Goal: Task Accomplishment & Management: Manage account settings

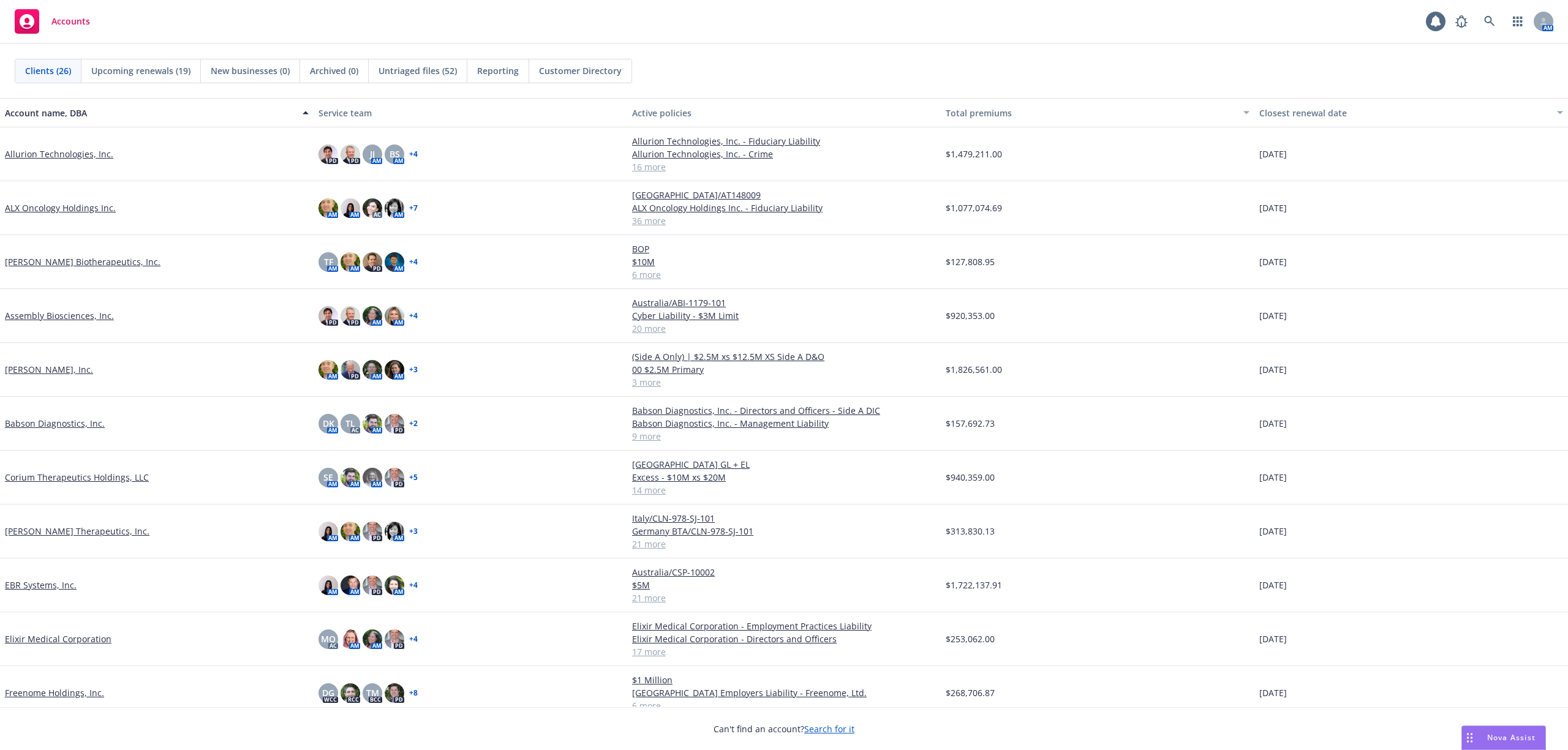
click at [29, 474] on link "Corium Therapeutics Holdings, LLC" at bounding box center [77, 477] width 144 height 13
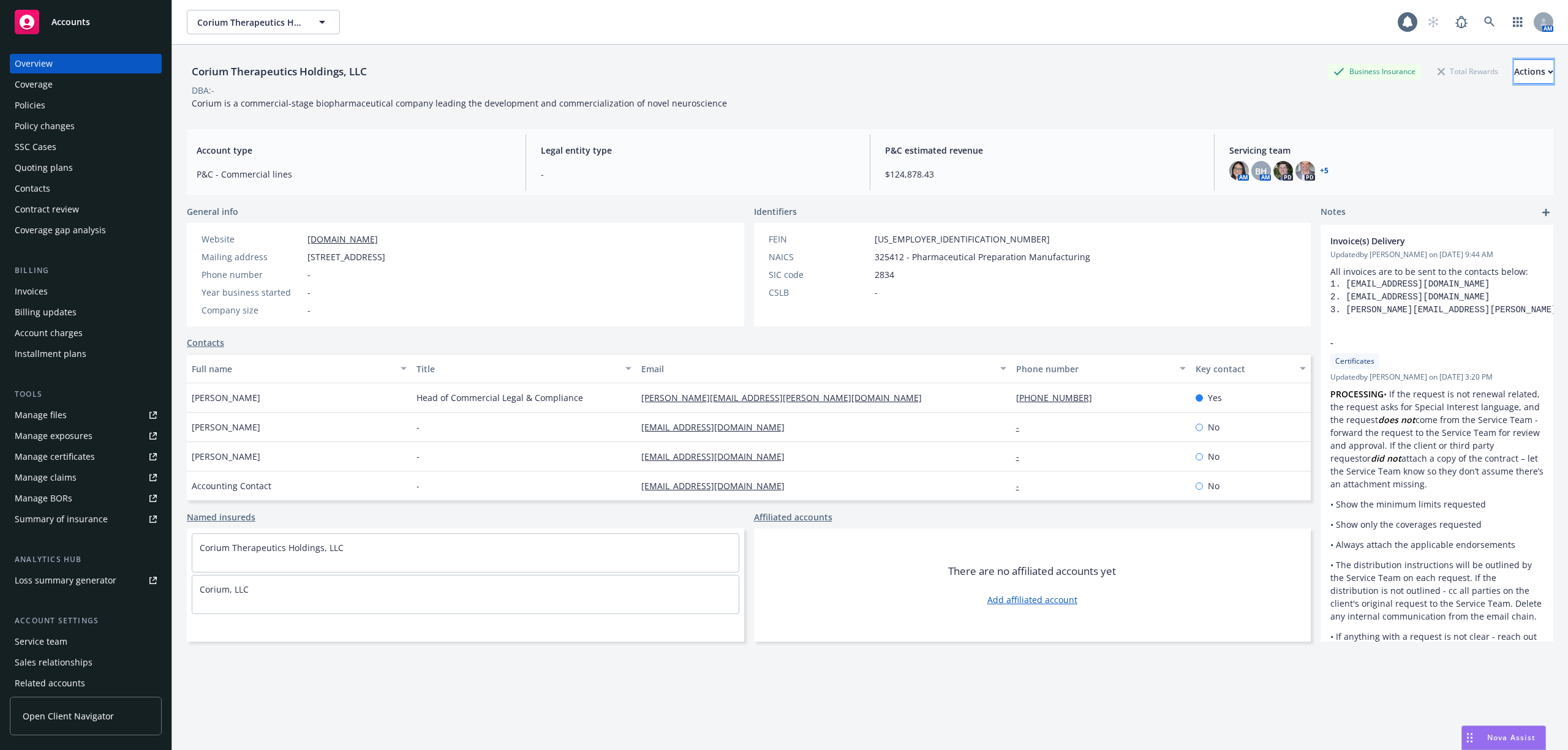
click at [1539, 65] on button "Actions" at bounding box center [1534, 72] width 39 height 25
click at [1436, 130] on link "Edit account summary" at bounding box center [1452, 129] width 201 height 25
select select "US"
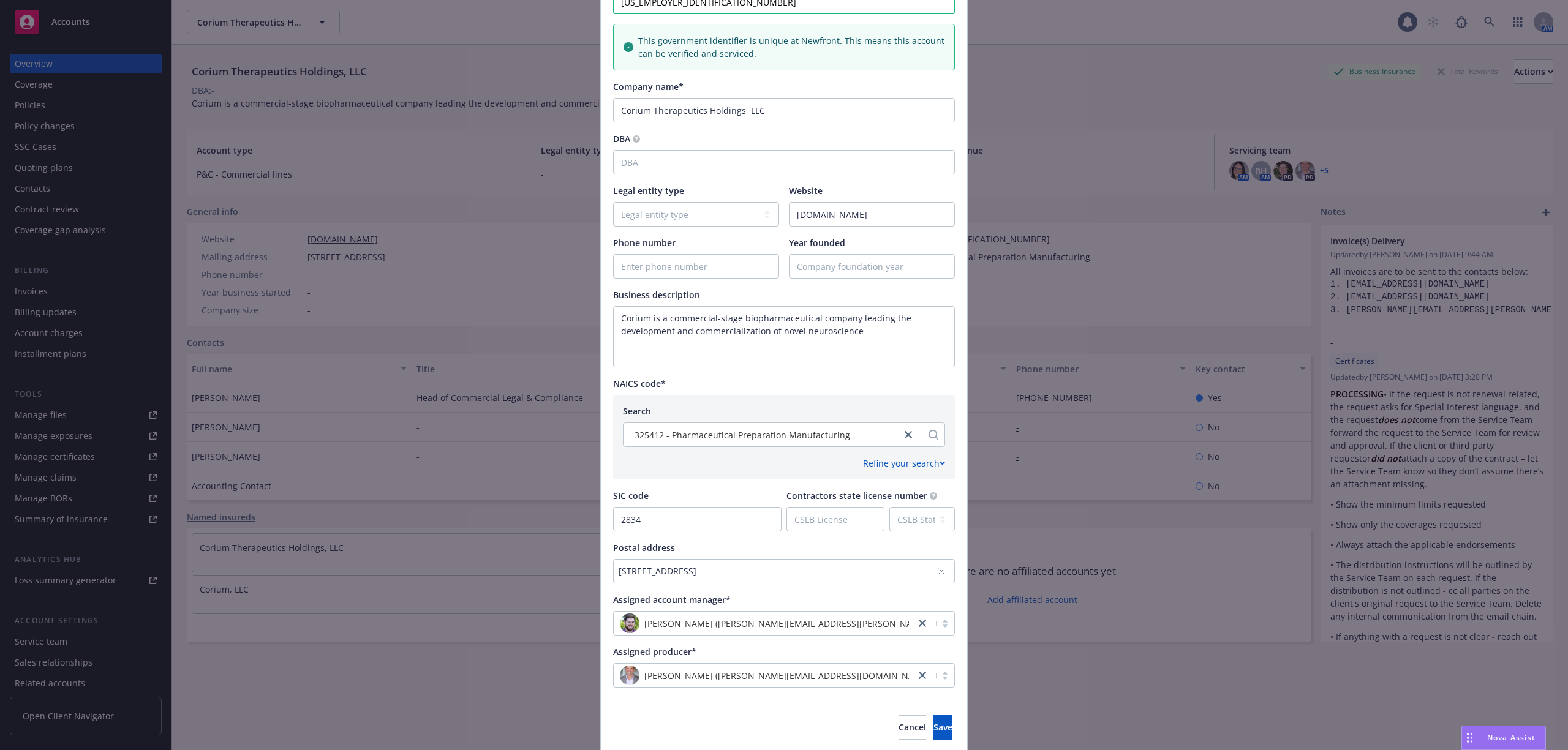
scroll to position [245, 0]
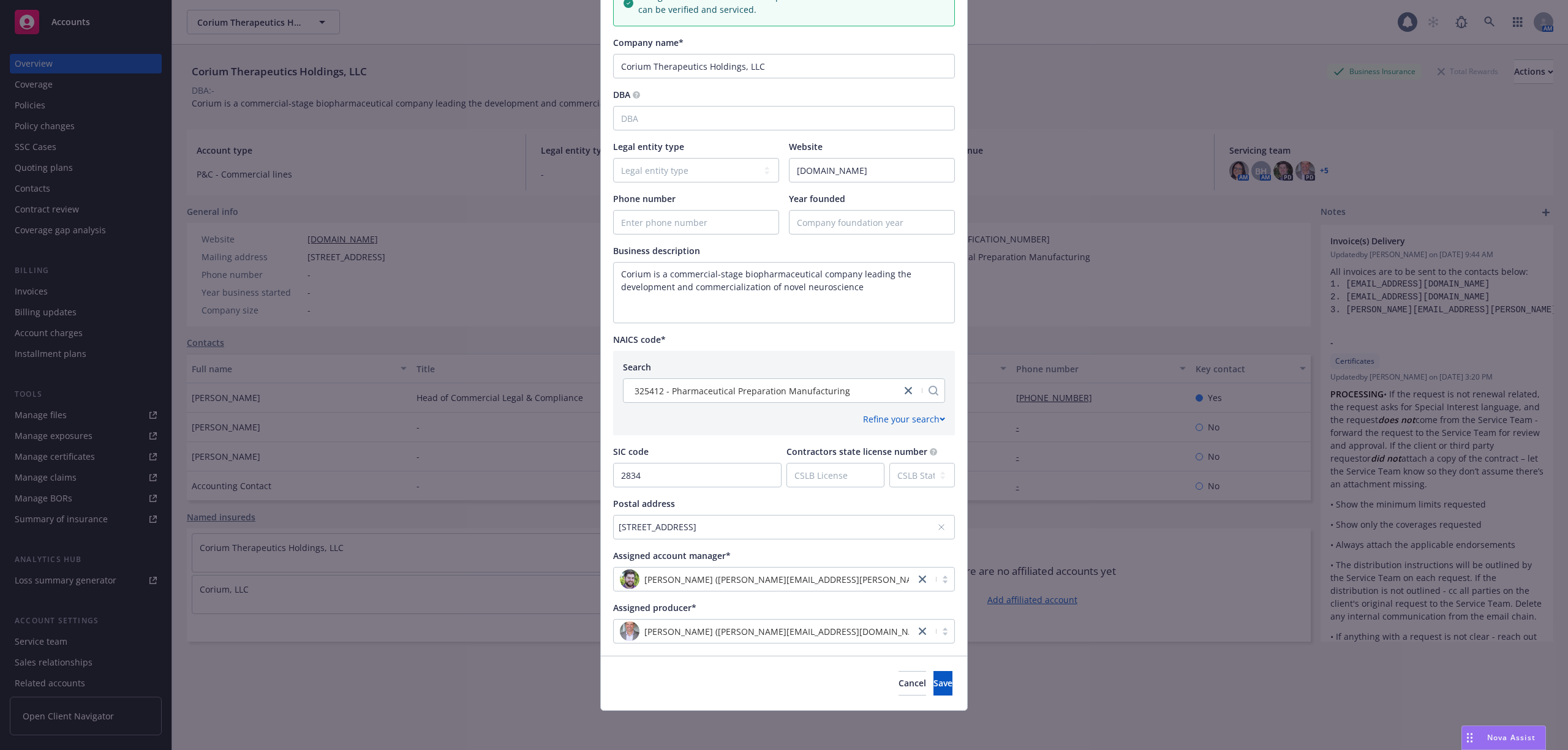
click at [938, 527] on icon at bounding box center [941, 527] width 7 height 7
click at [797, 529] on div "No address selected" at bounding box center [778, 527] width 319 height 13
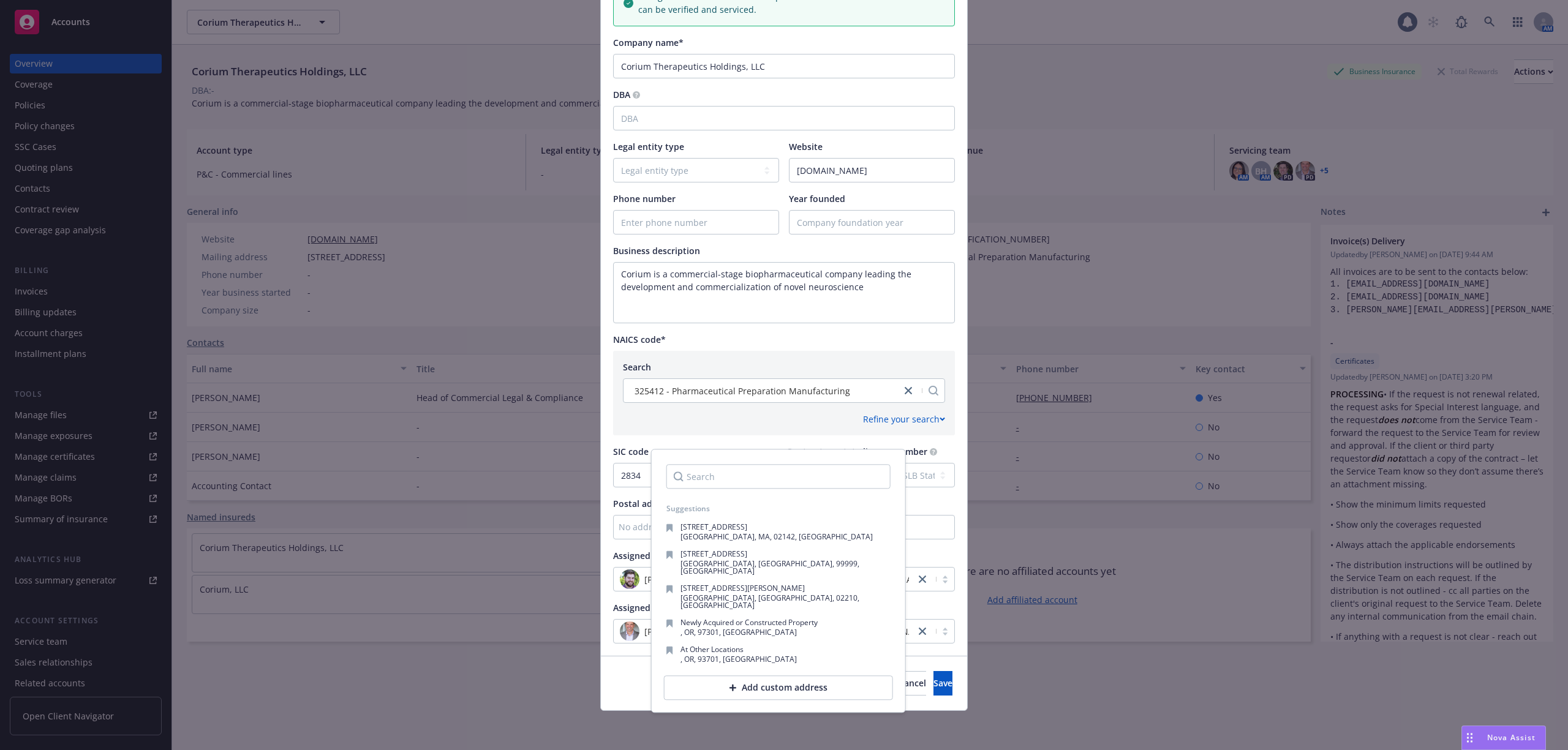
click at [764, 679] on div "Add custom address" at bounding box center [778, 688] width 229 height 25
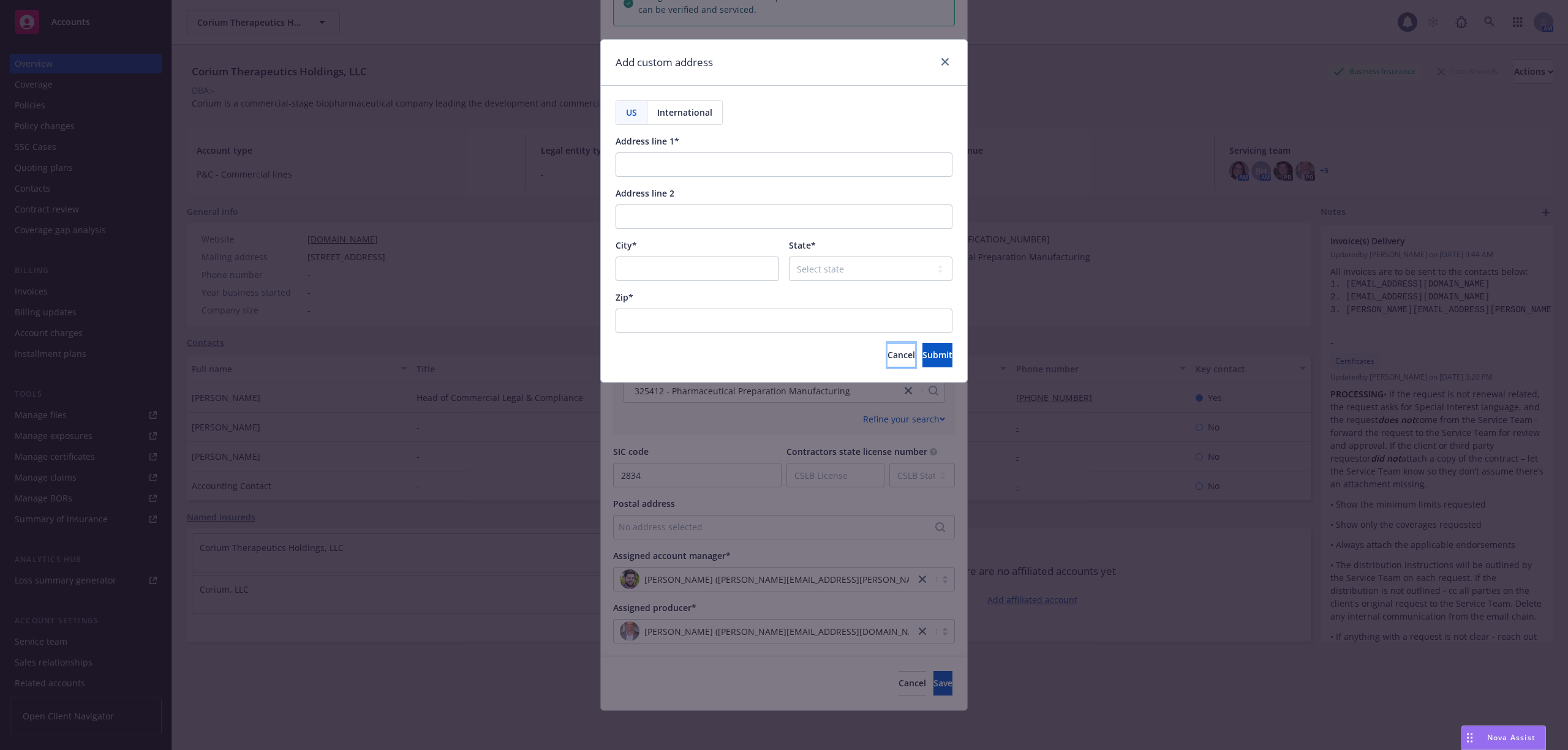
click at [888, 349] on button "Cancel" at bounding box center [901, 355] width 27 height 25
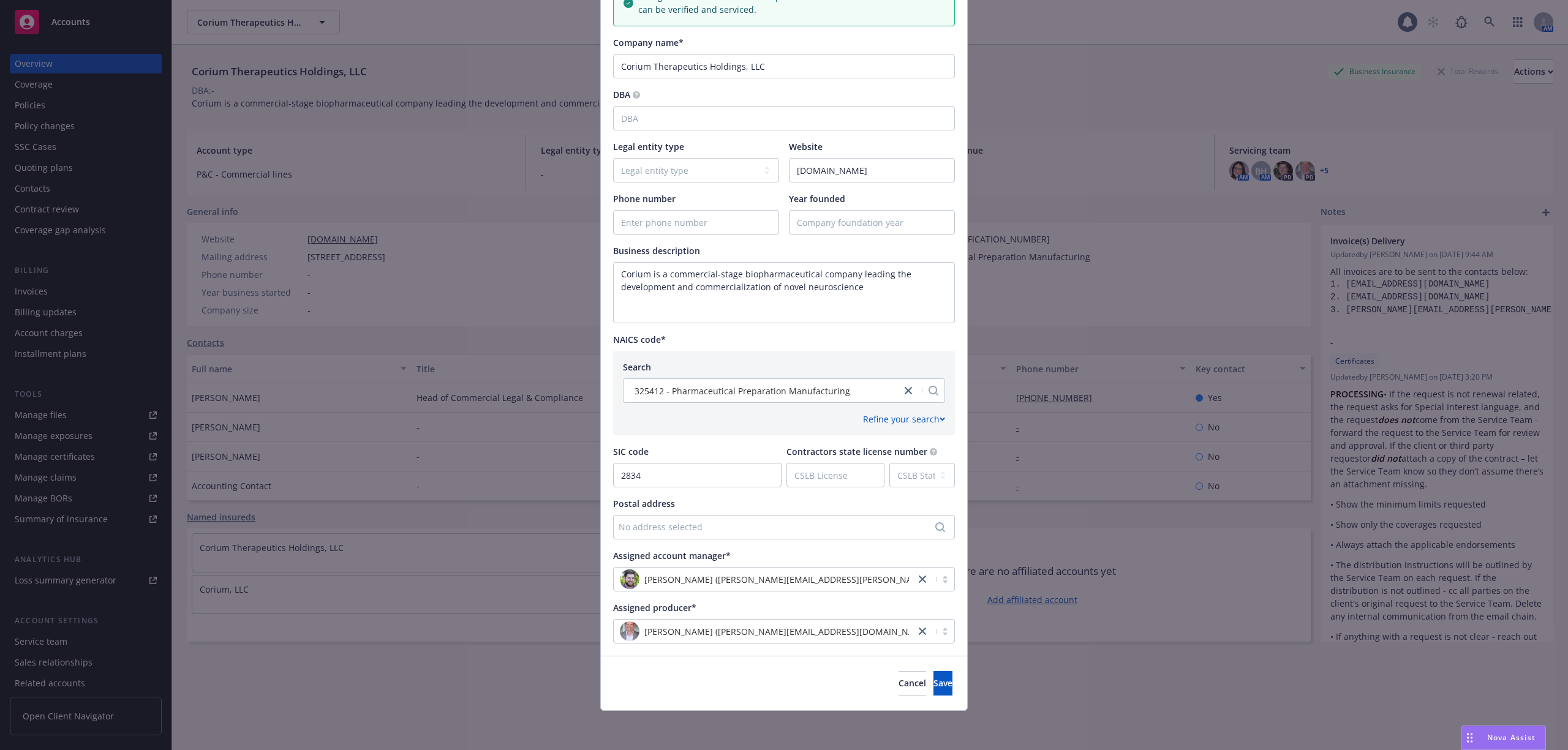
click at [780, 527] on div "No address selected" at bounding box center [778, 527] width 319 height 13
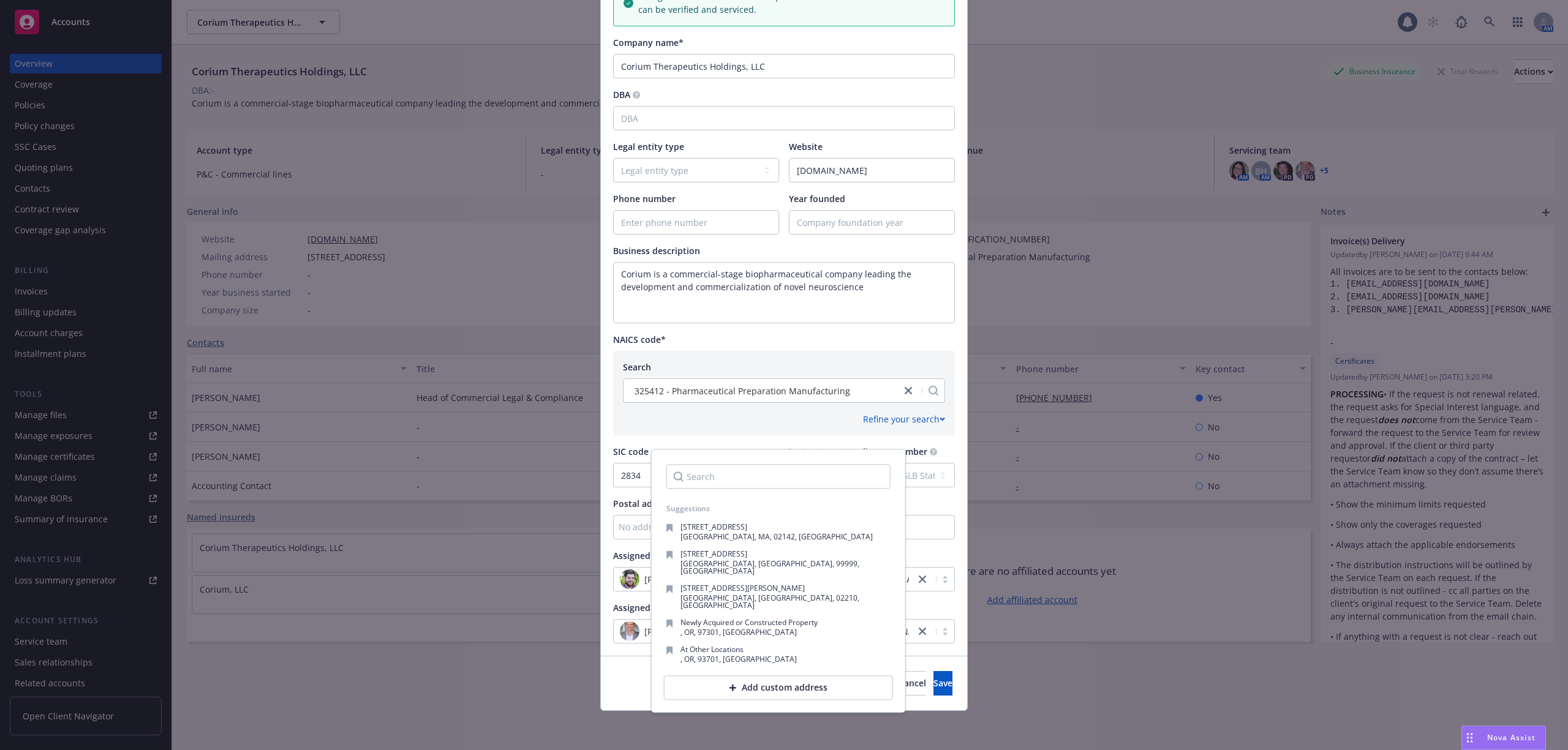
click at [726, 676] on div "Add custom address" at bounding box center [778, 688] width 229 height 25
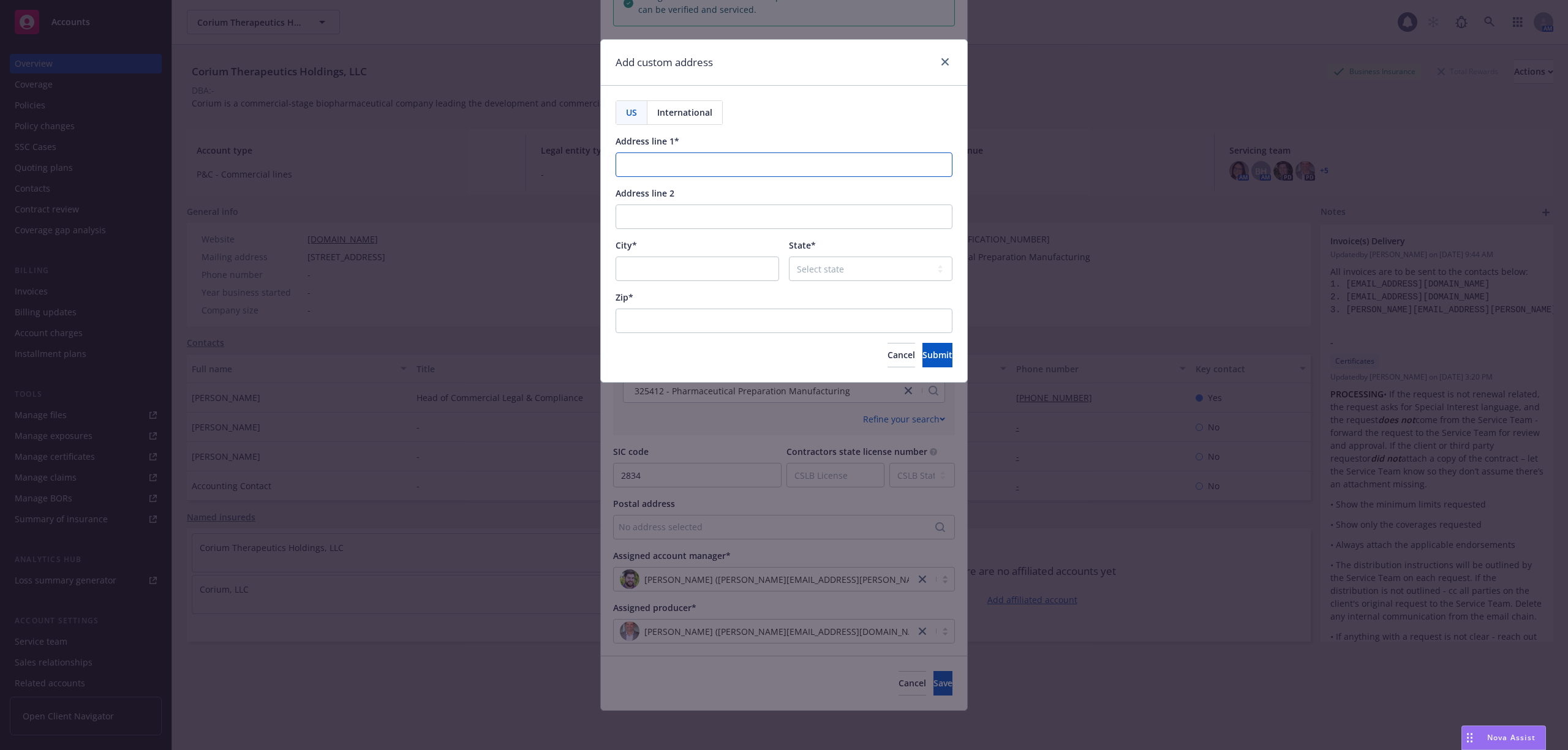
click at [686, 167] on input "Address line 1*" at bounding box center [784, 164] width 337 height 25
click at [713, 161] on input "Address line 1*" at bounding box center [784, 164] width 337 height 25
paste input "[STREET_ADDRESS]"
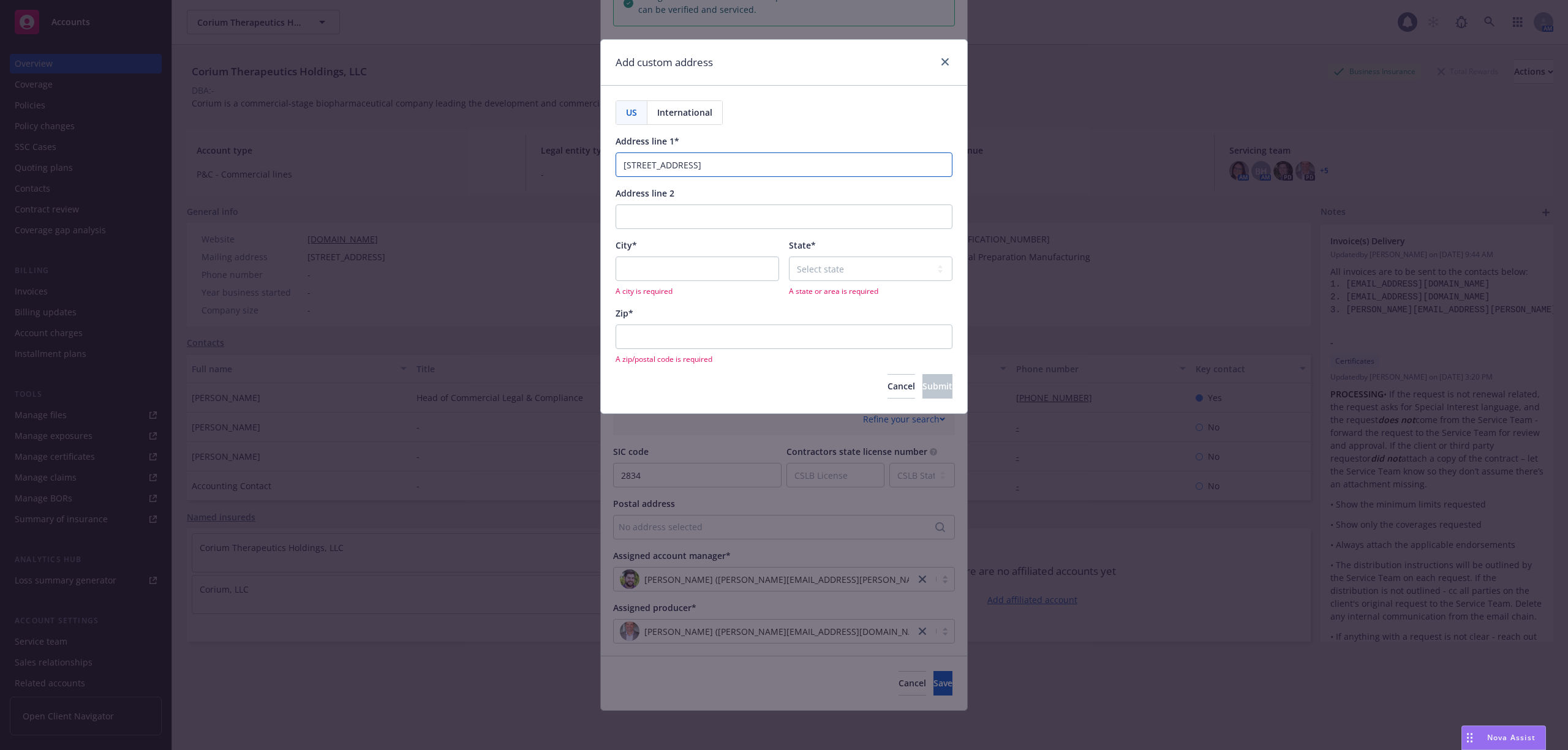
type input "[STREET_ADDRESS]"
click at [643, 219] on input "Address line 2" at bounding box center [784, 216] width 337 height 25
paste input "Suite 3430"
type input "Suite 3430"
click at [682, 263] on input "City*" at bounding box center [697, 269] width 164 height 25
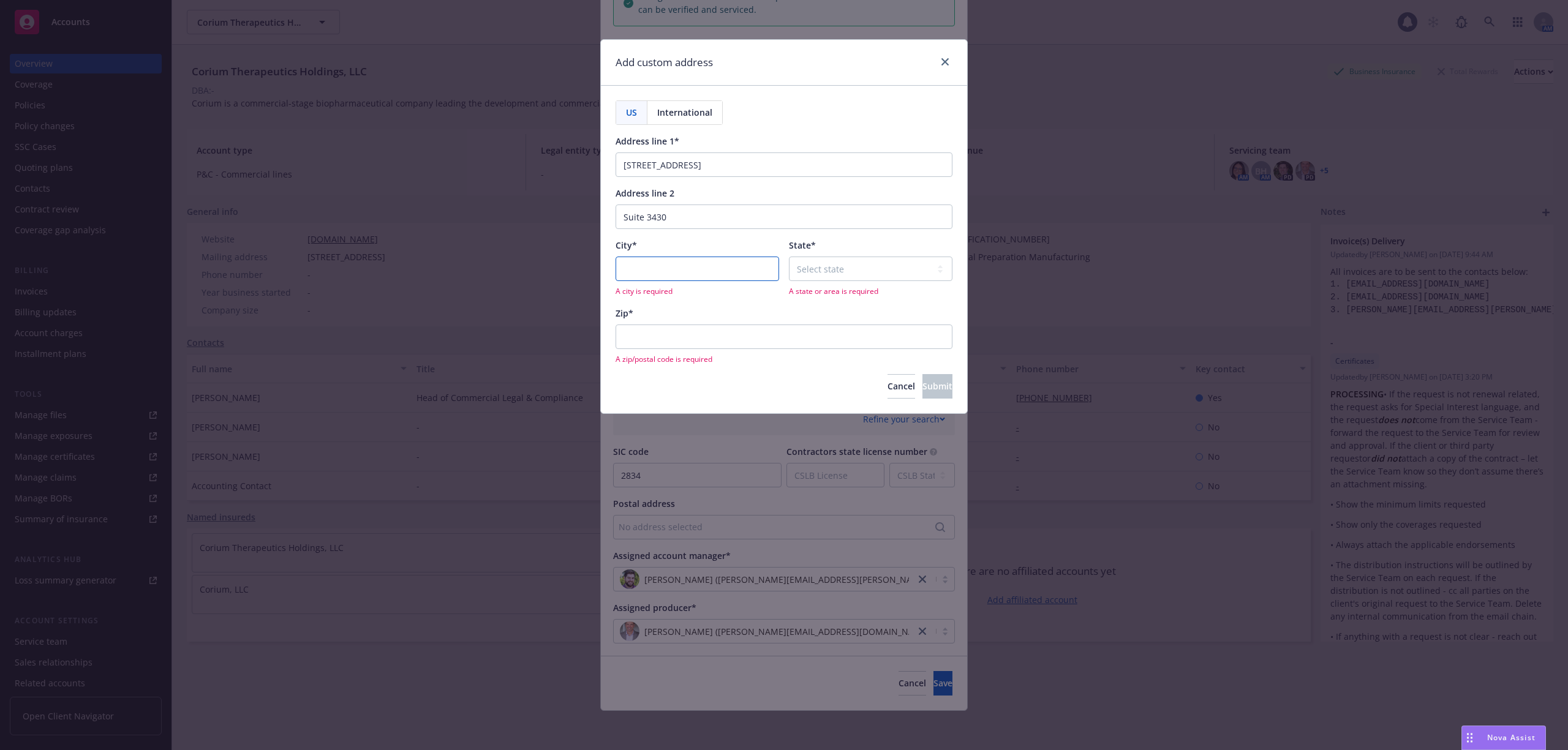
paste input "[GEOGRAPHIC_DATA]"
type input "[GEOGRAPHIC_DATA]"
click at [871, 274] on select "Select state [US_STATE] [US_STATE] [US_STATE] [US_STATE] [US_STATE] [PERSON_NAM…" at bounding box center [870, 269] width 164 height 25
select select "IL"
click at [789, 257] on select "Select state [US_STATE] [US_STATE] [US_STATE] [US_STATE] [US_STATE] [PERSON_NAM…" at bounding box center [870, 269] width 164 height 25
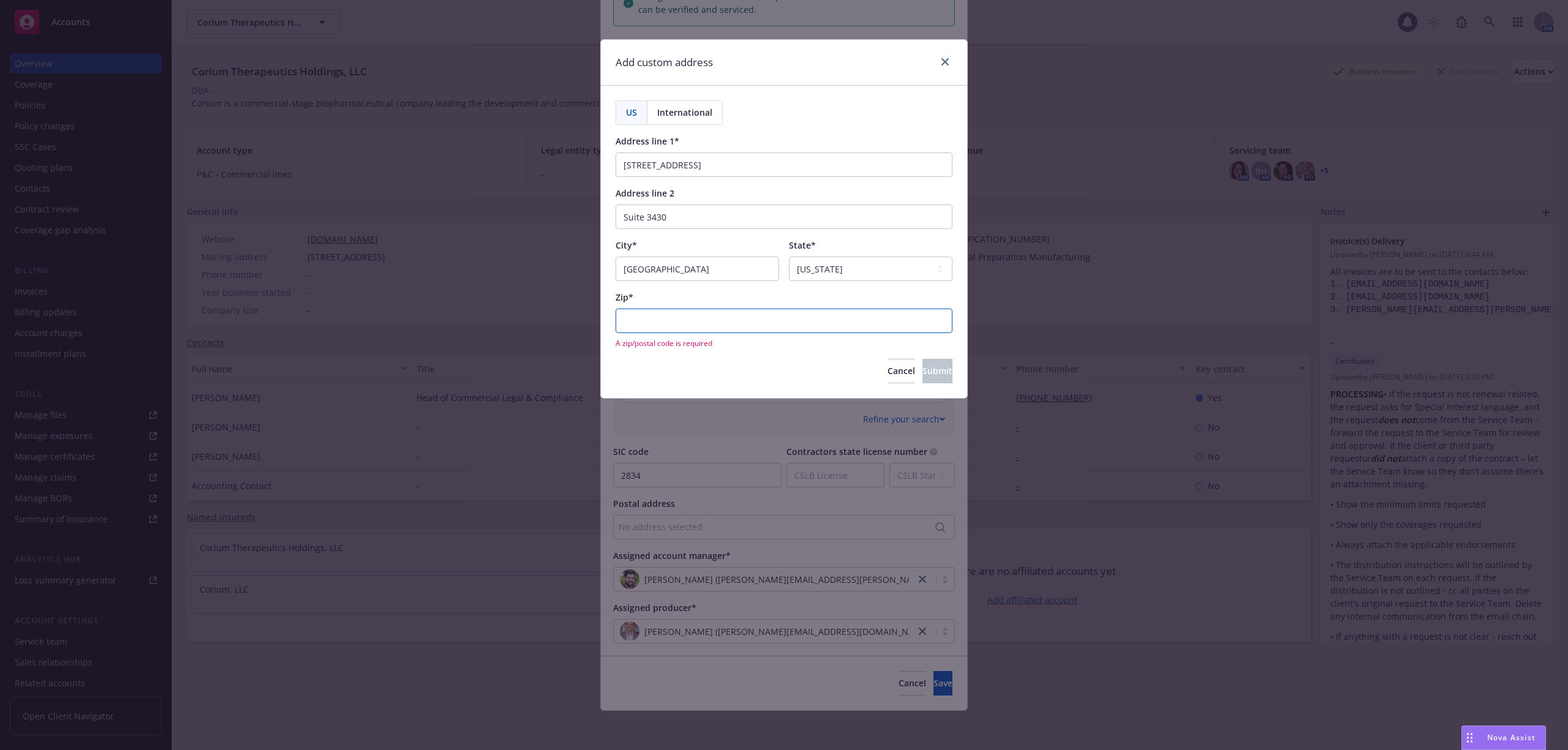
click at [675, 321] on input "Zip*" at bounding box center [784, 321] width 337 height 25
paste input "60606"
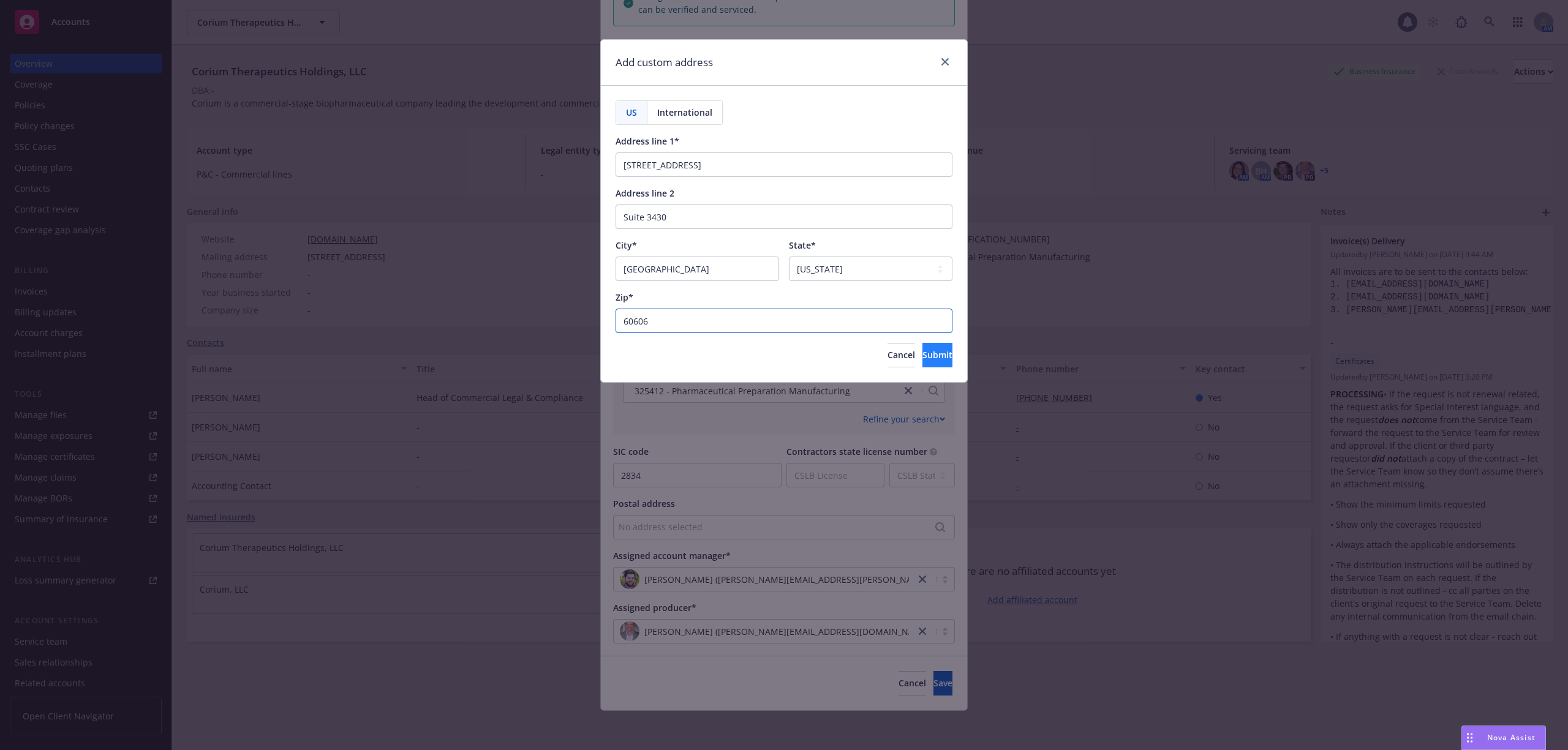
type input "60606"
click at [927, 363] on button "Submit" at bounding box center [937, 355] width 30 height 25
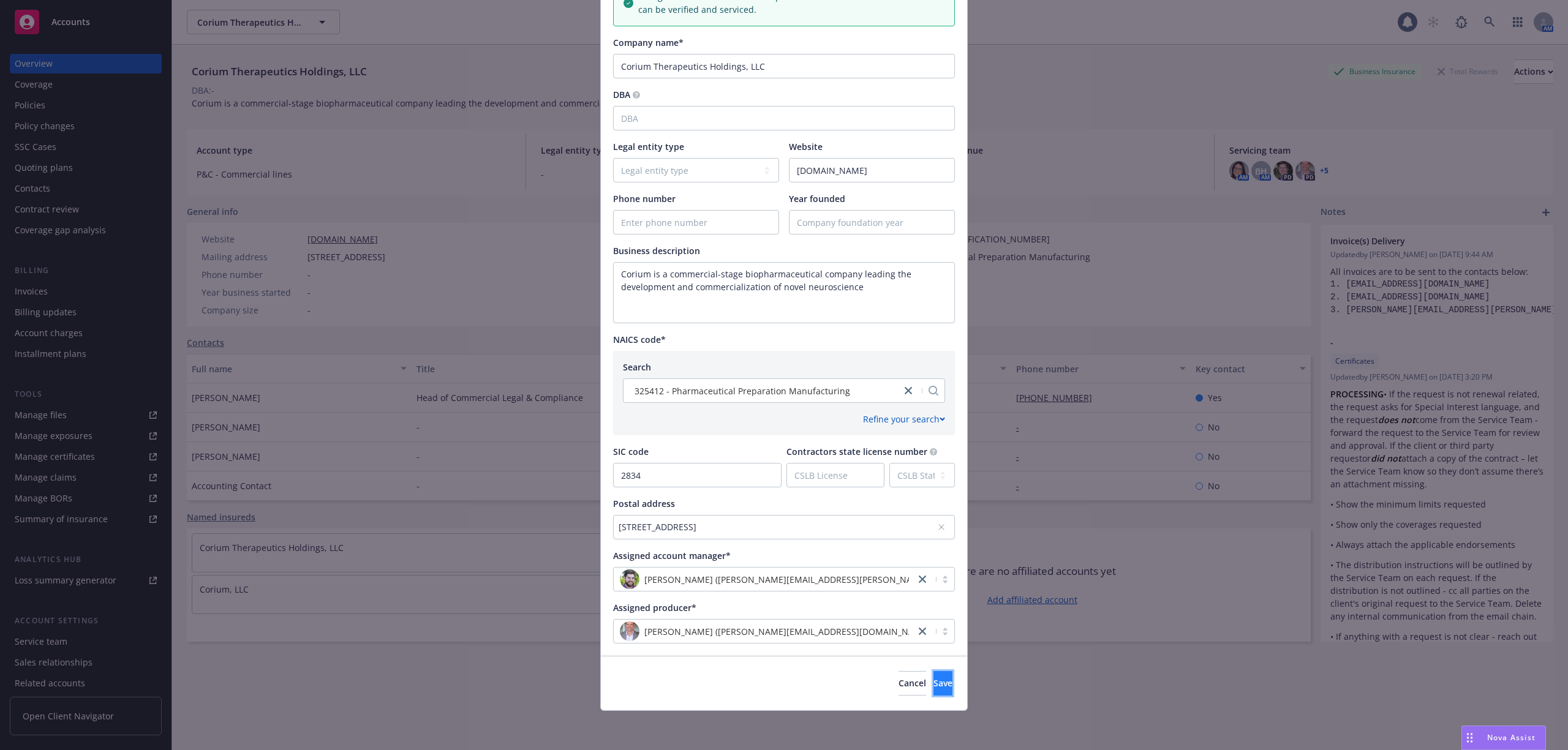
click at [934, 682] on span "Save" at bounding box center [943, 683] width 19 height 12
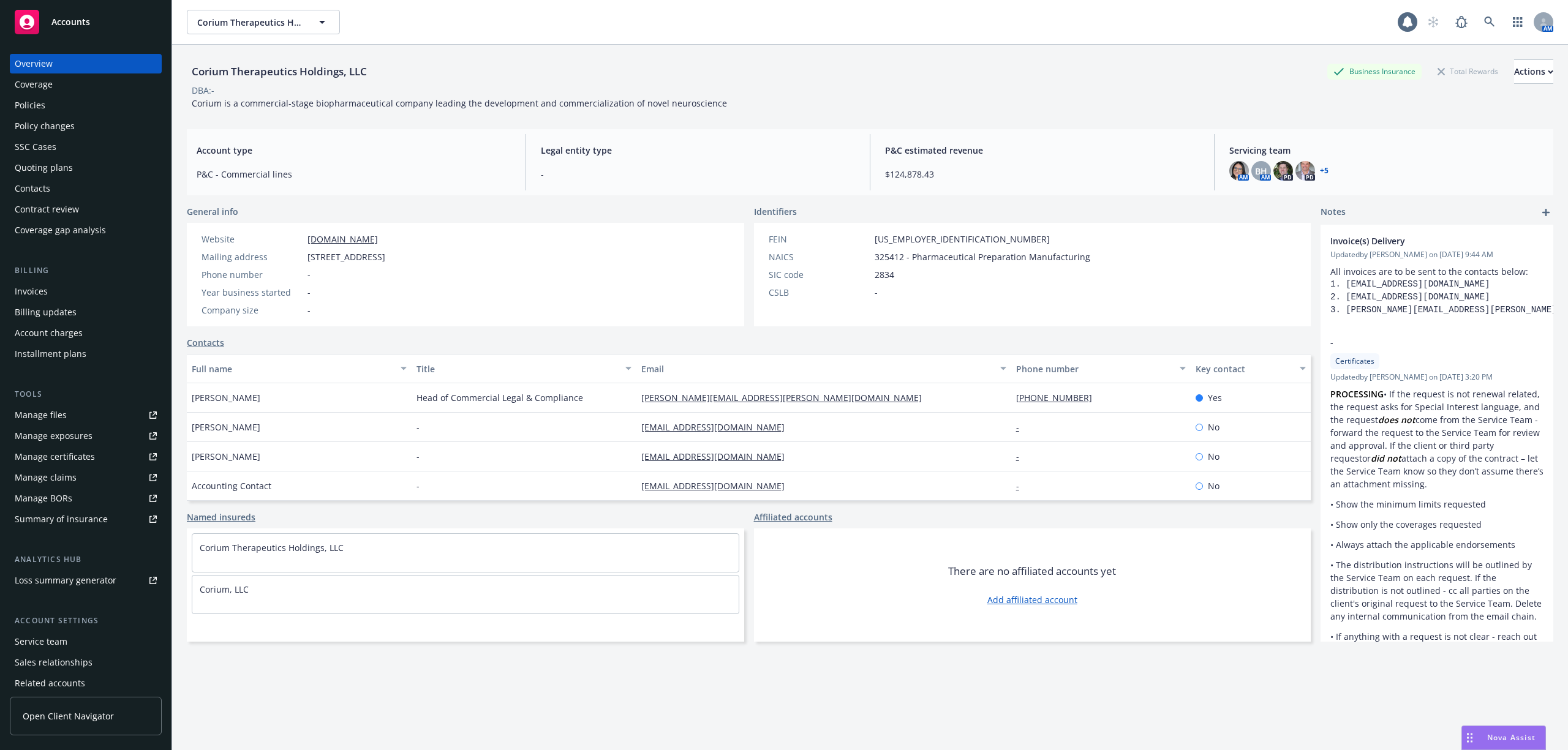
click at [1095, 79] on div "Corium Therapeutics Holdings, LLC Business Insurance Total Rewards Actions" at bounding box center [870, 72] width 1367 height 25
click at [50, 415] on div "Manage files" at bounding box center [41, 415] width 52 height 20
